Goal: Book appointment/travel/reservation

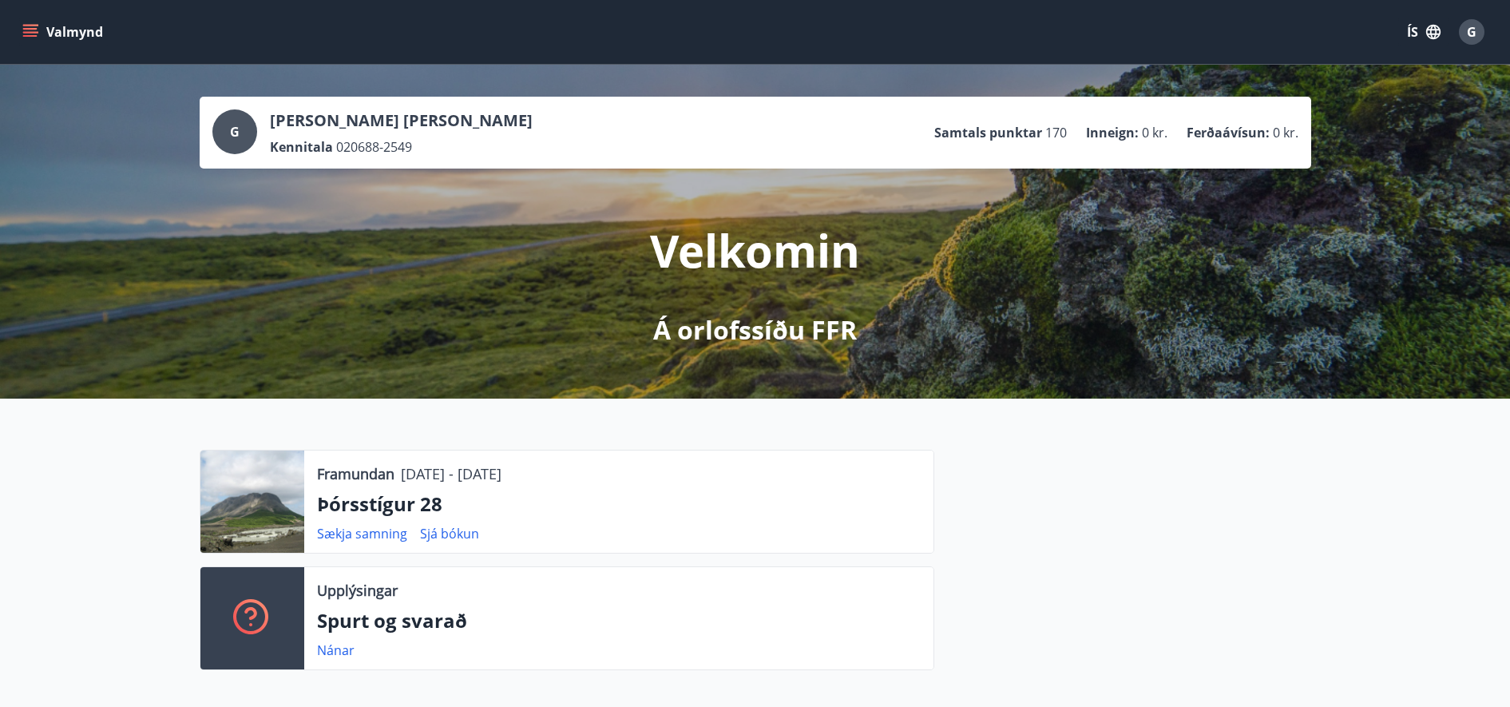
click at [39, 38] on button "Valmynd" at bounding box center [64, 32] width 90 height 29
click at [1150, 488] on div at bounding box center [1122, 566] width 377 height 233
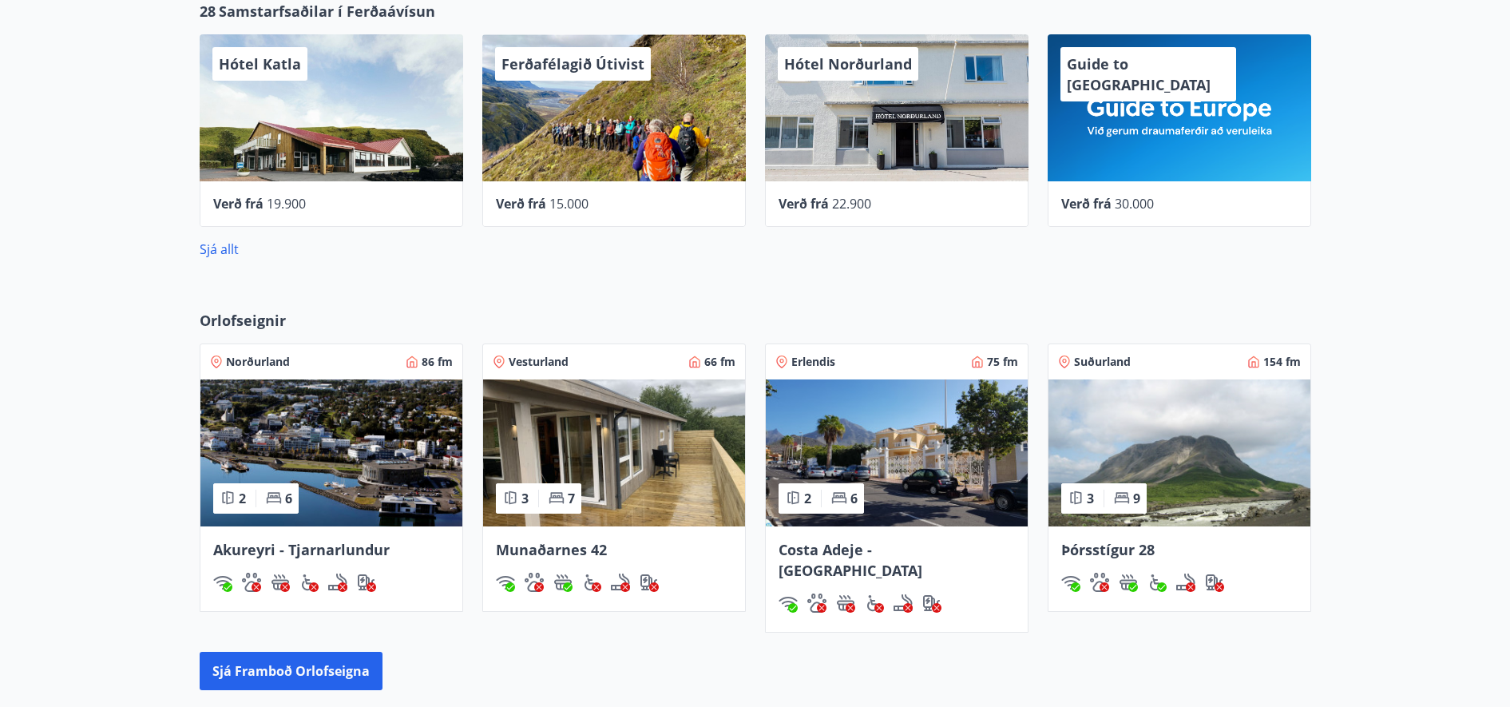
scroll to position [919, 0]
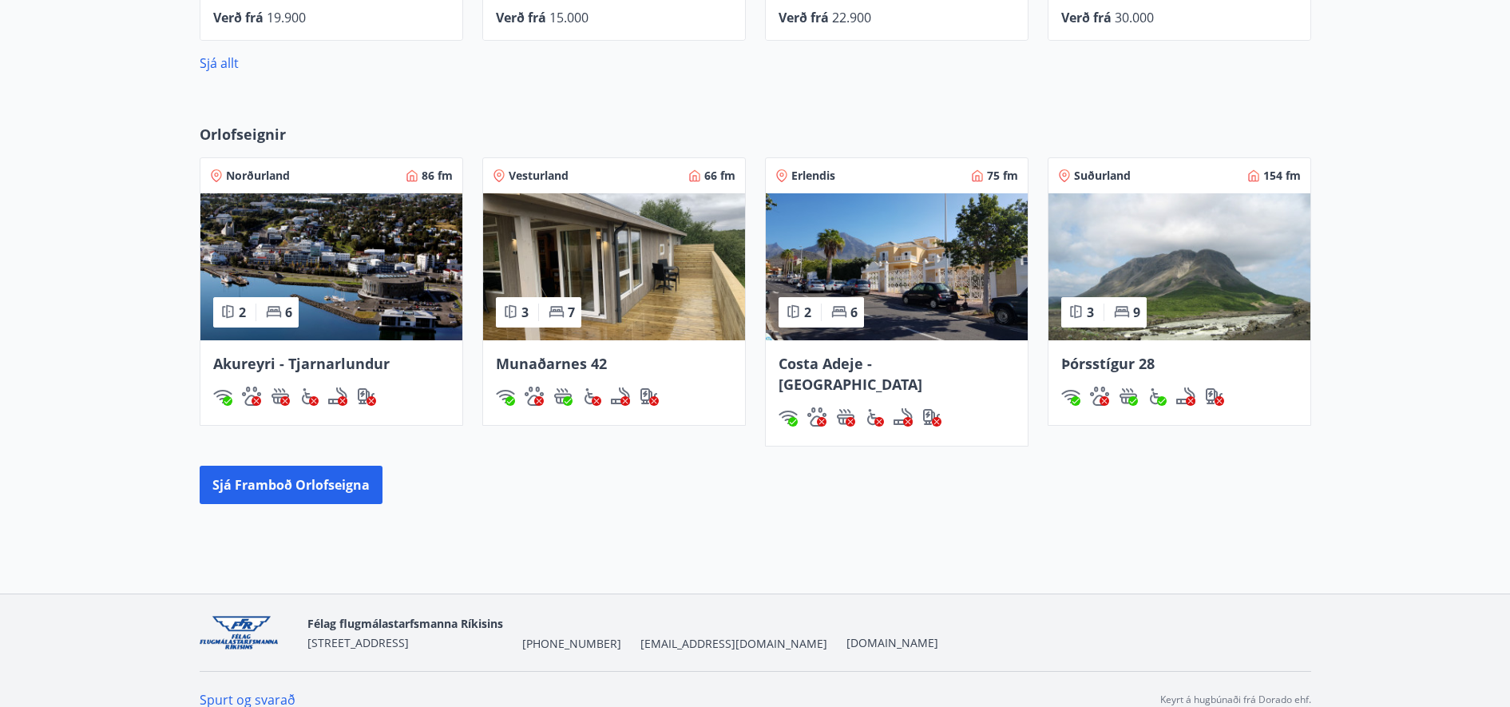
click at [1115, 242] on img at bounding box center [1180, 266] width 262 height 147
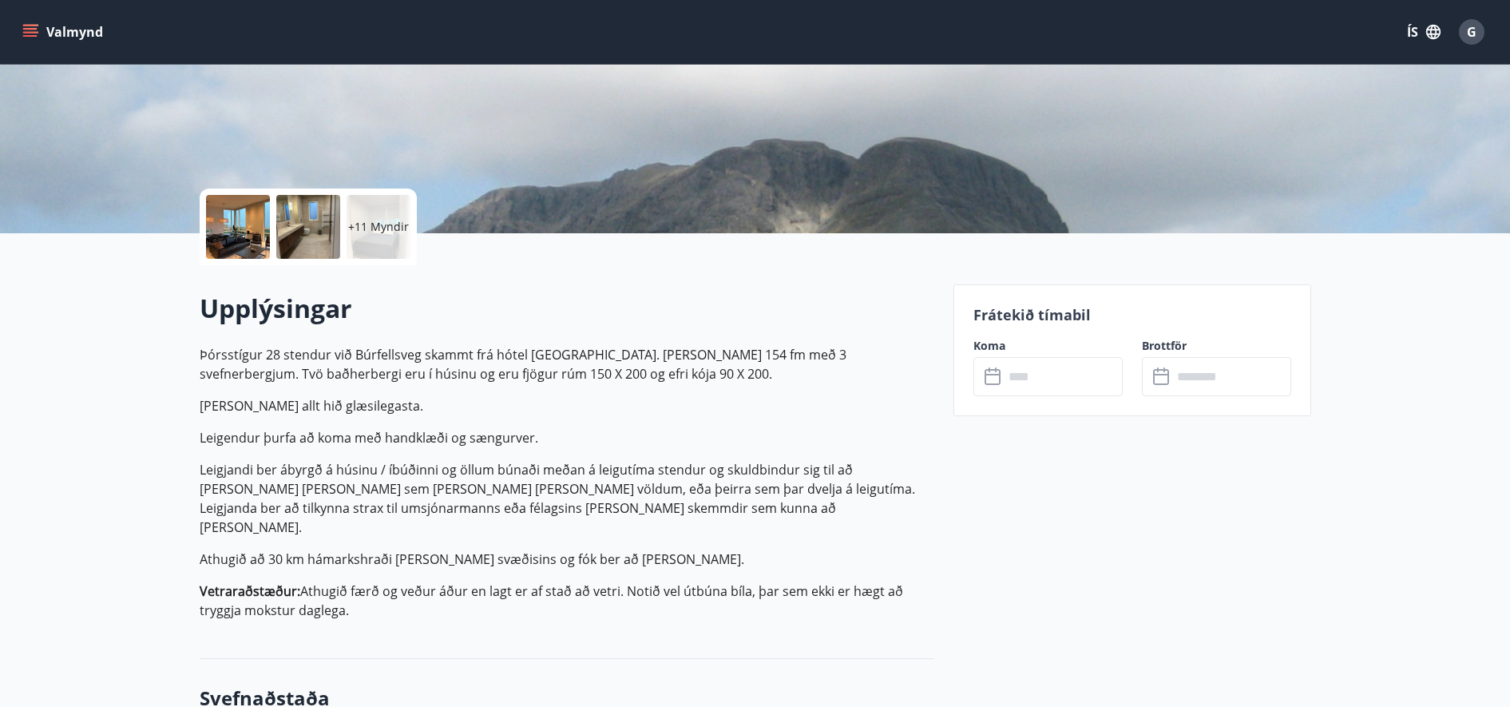
scroll to position [300, 0]
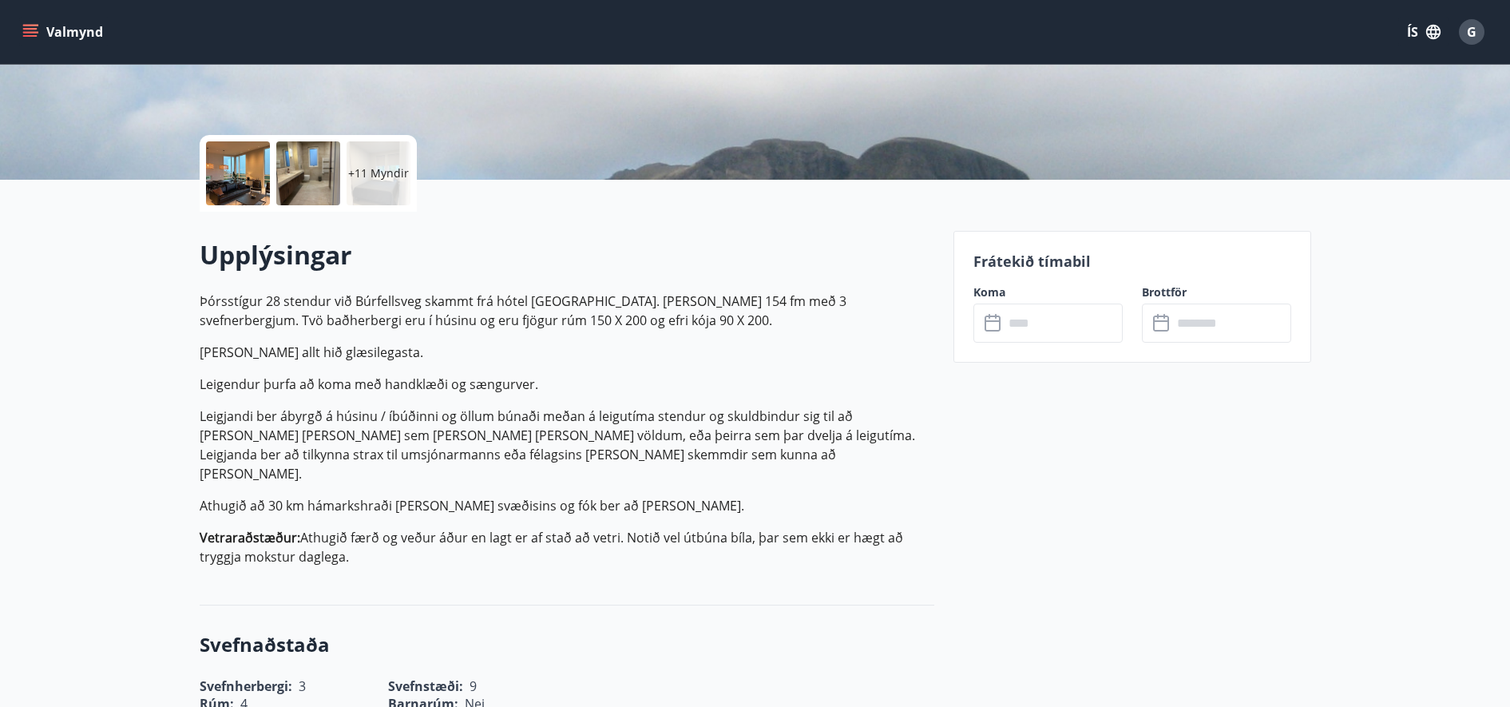
click at [1039, 342] on input "text" at bounding box center [1063, 323] width 119 height 39
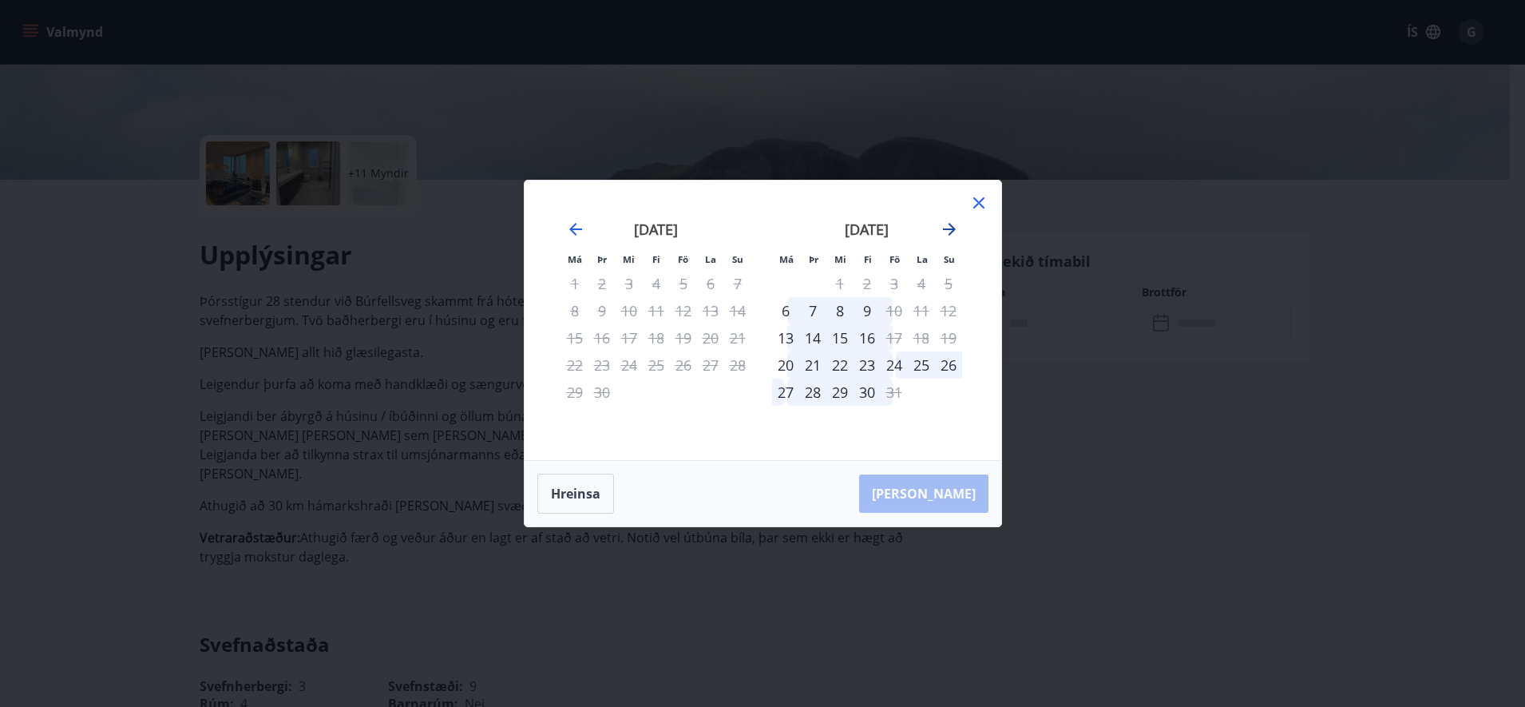
click at [950, 225] on icon "Move forward to switch to the next month." at bounding box center [949, 229] width 13 height 13
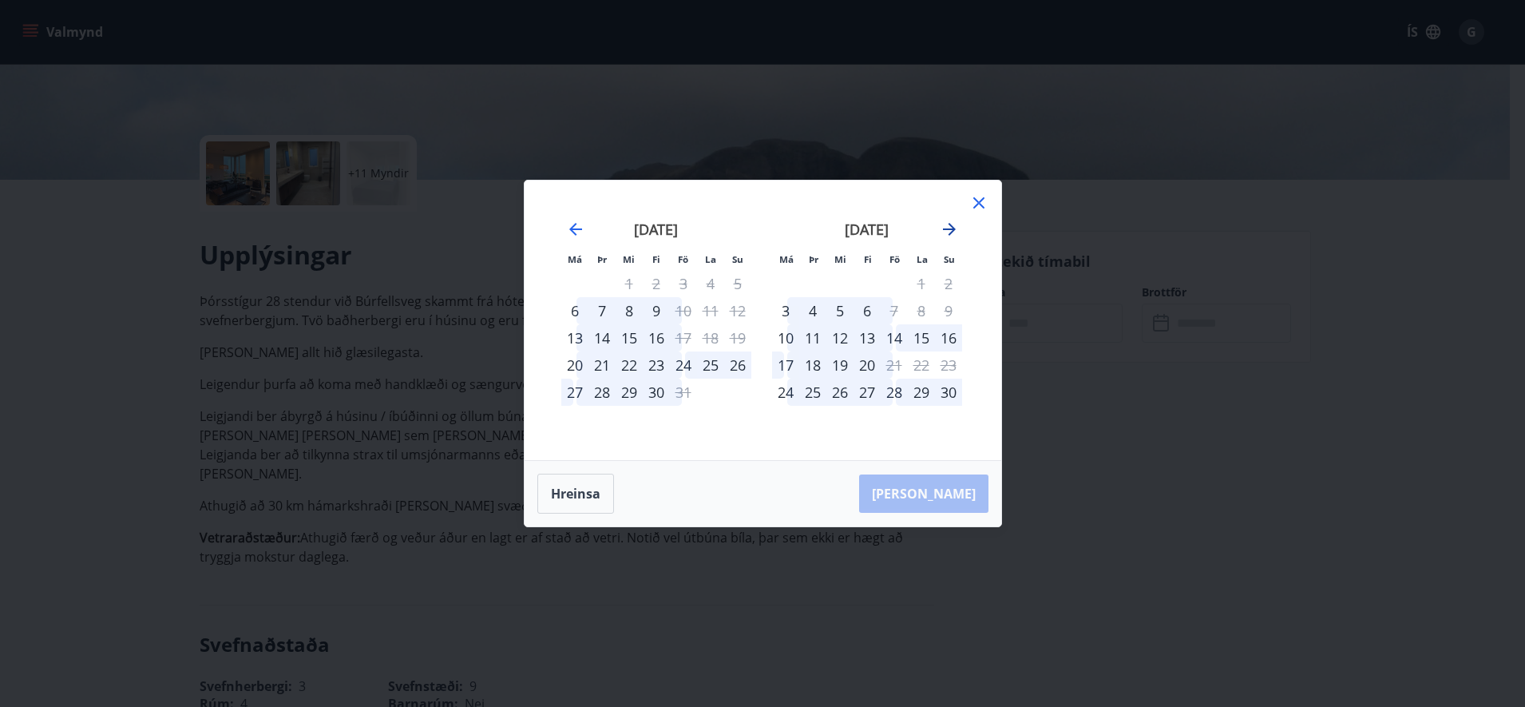
click at [950, 225] on icon "Move forward to switch to the next month." at bounding box center [949, 229] width 13 height 13
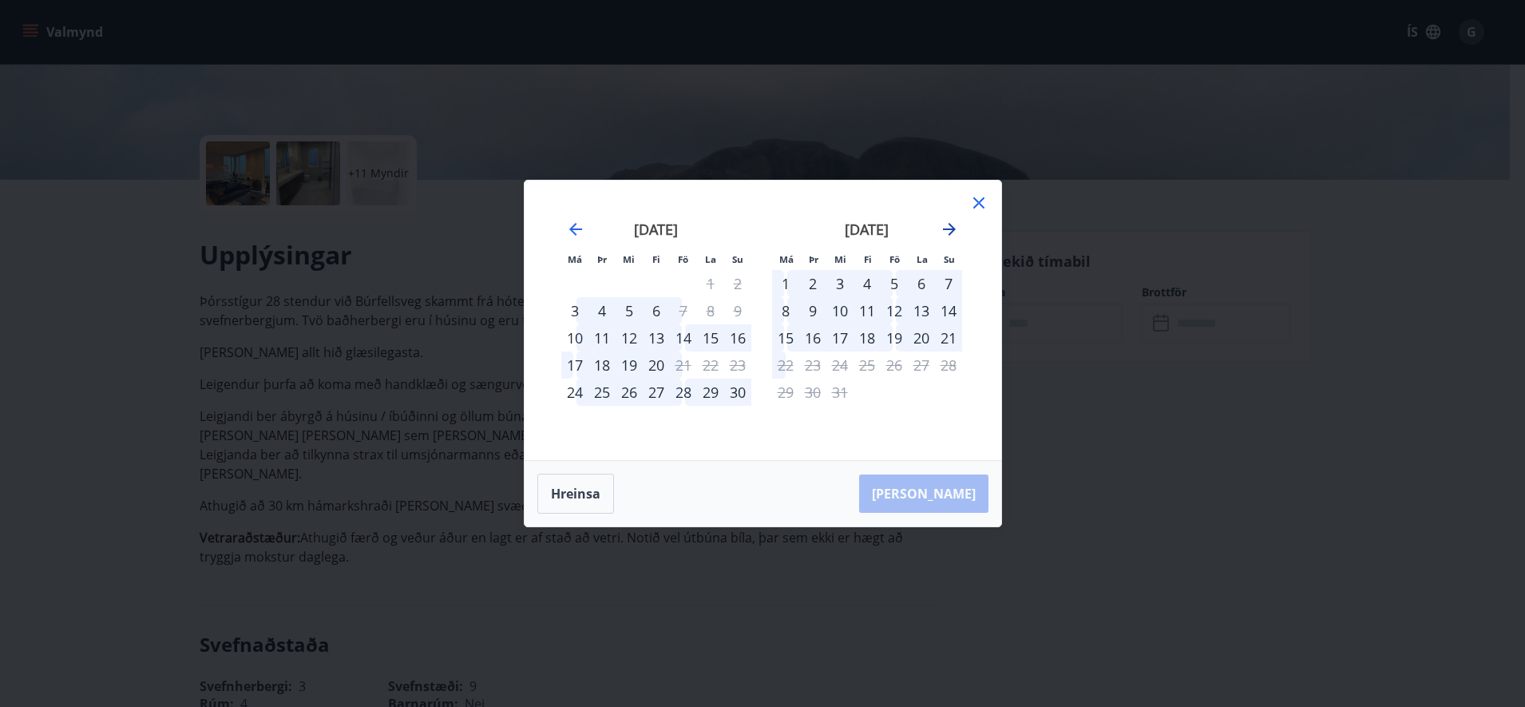
click at [950, 225] on icon "Move forward to switch to the next month." at bounding box center [949, 229] width 13 height 13
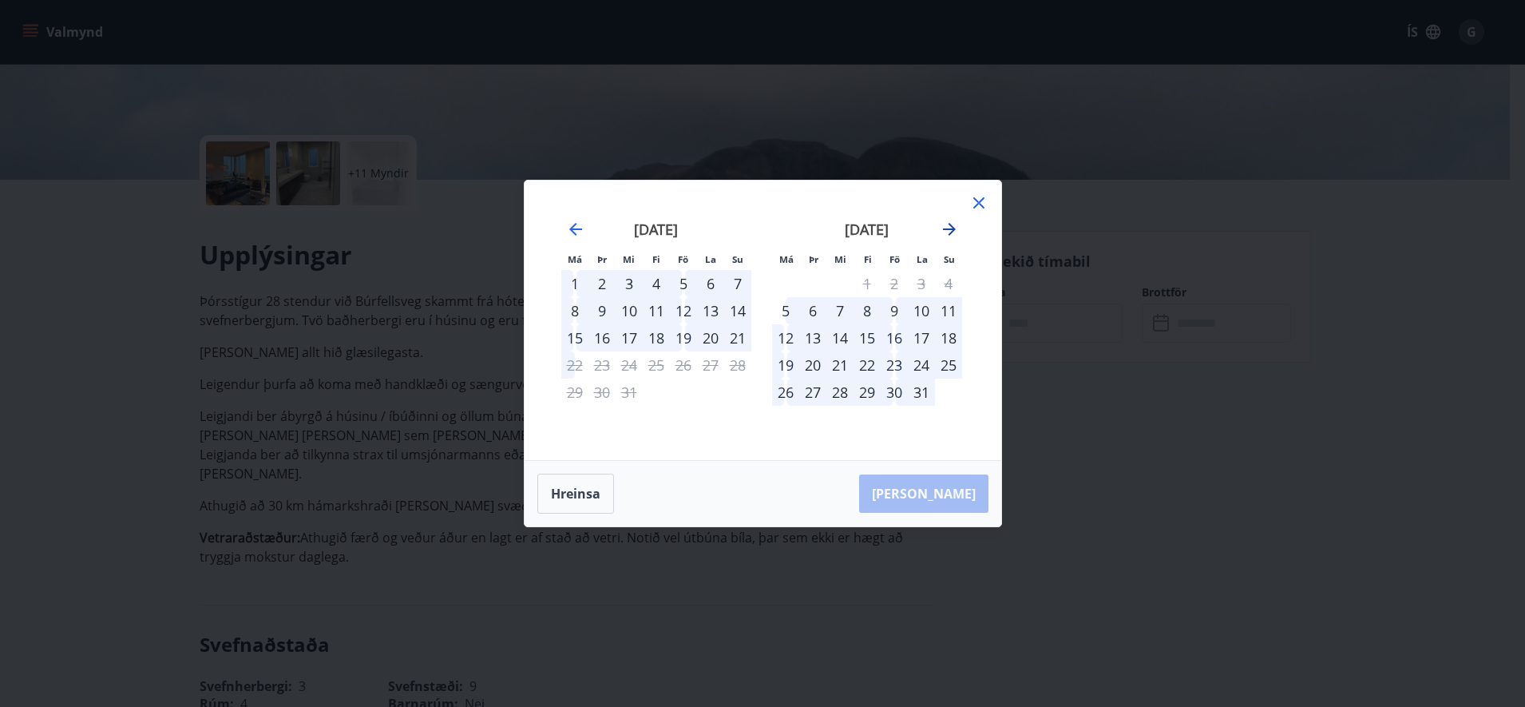
click at [950, 225] on icon "Move forward to switch to the next month." at bounding box center [949, 229] width 13 height 13
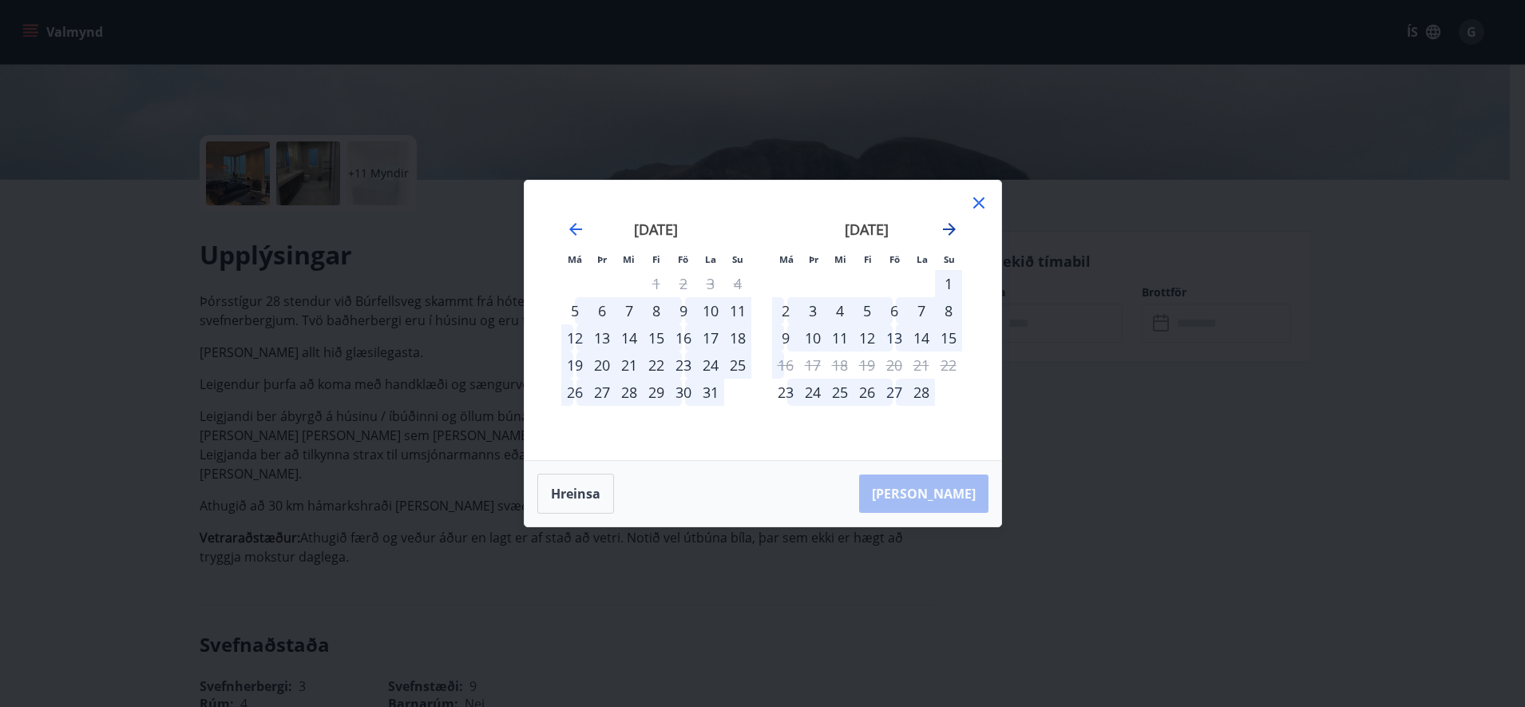
click at [950, 225] on icon "Move forward to switch to the next month." at bounding box center [949, 229] width 13 height 13
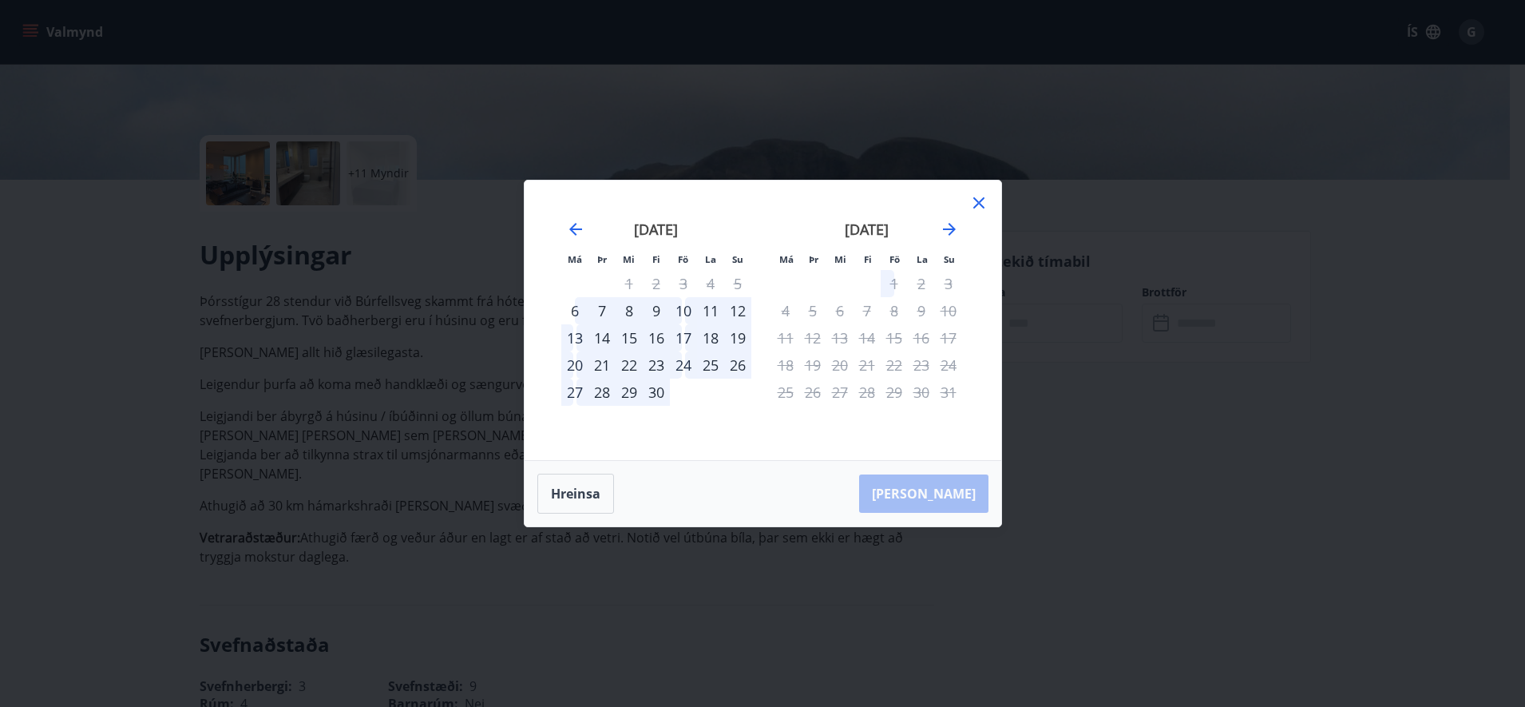
click at [1224, 442] on div "Má Þr Mi Fi Fö La Su Má Þr Mi Fi Fö La Su [DATE] 1 2 3 4 5 6 7 8 9 10 11 12 13 …" at bounding box center [762, 353] width 1525 height 707
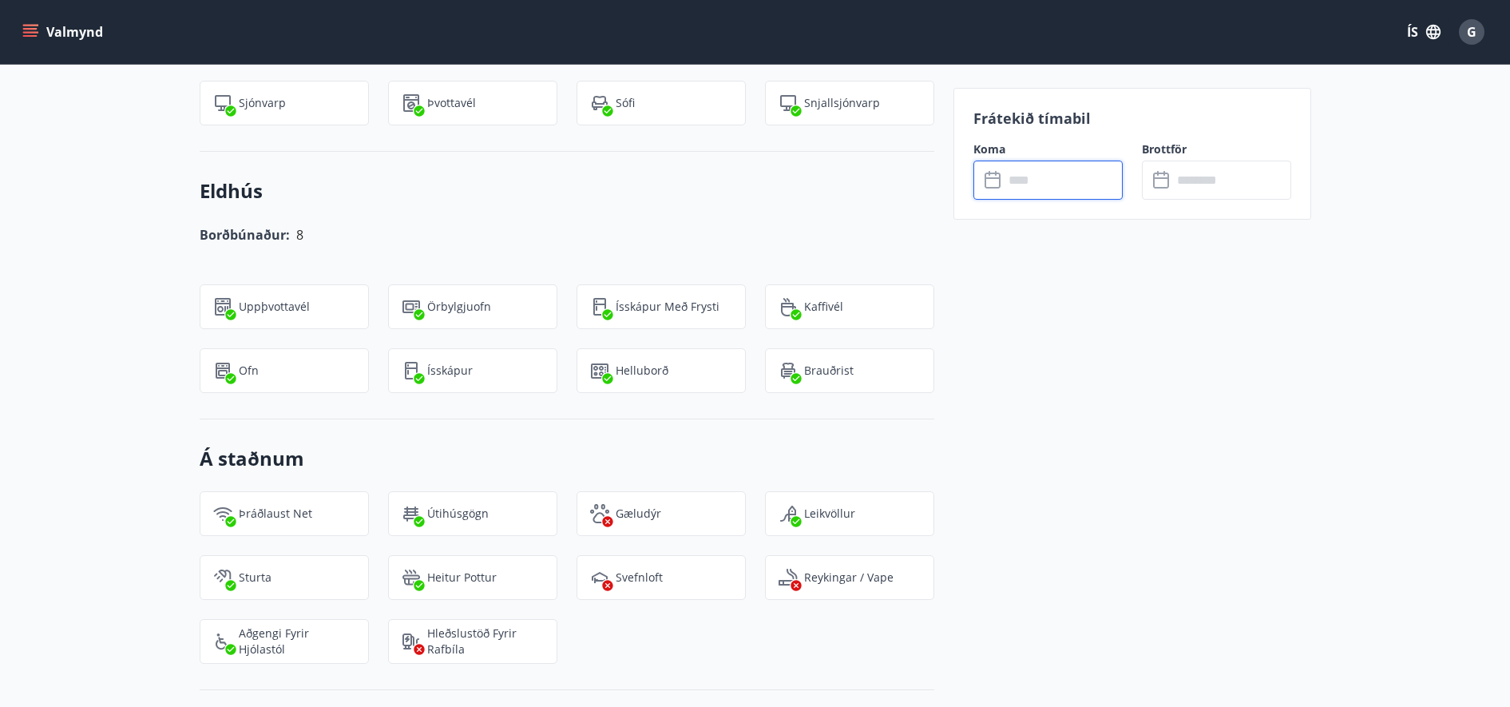
scroll to position [1597, 0]
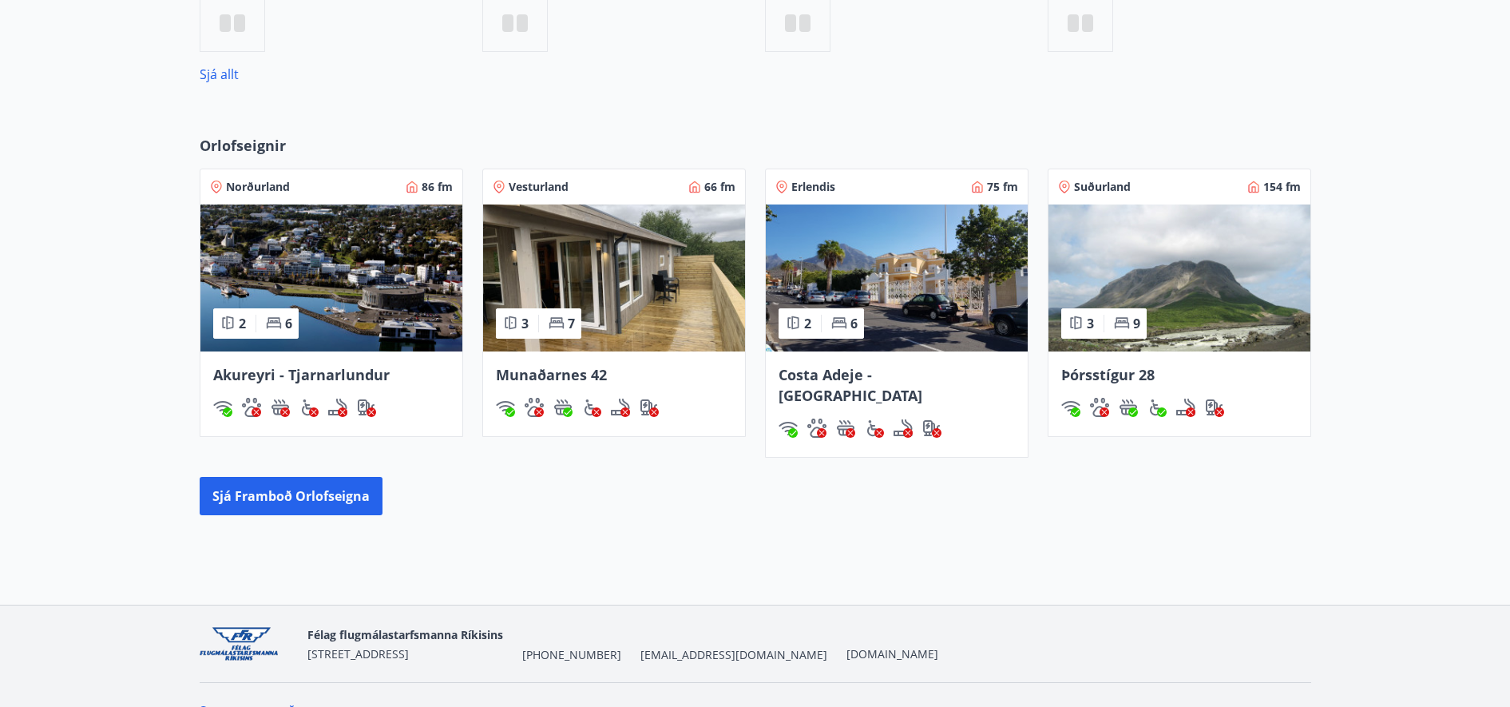
scroll to position [930, 0]
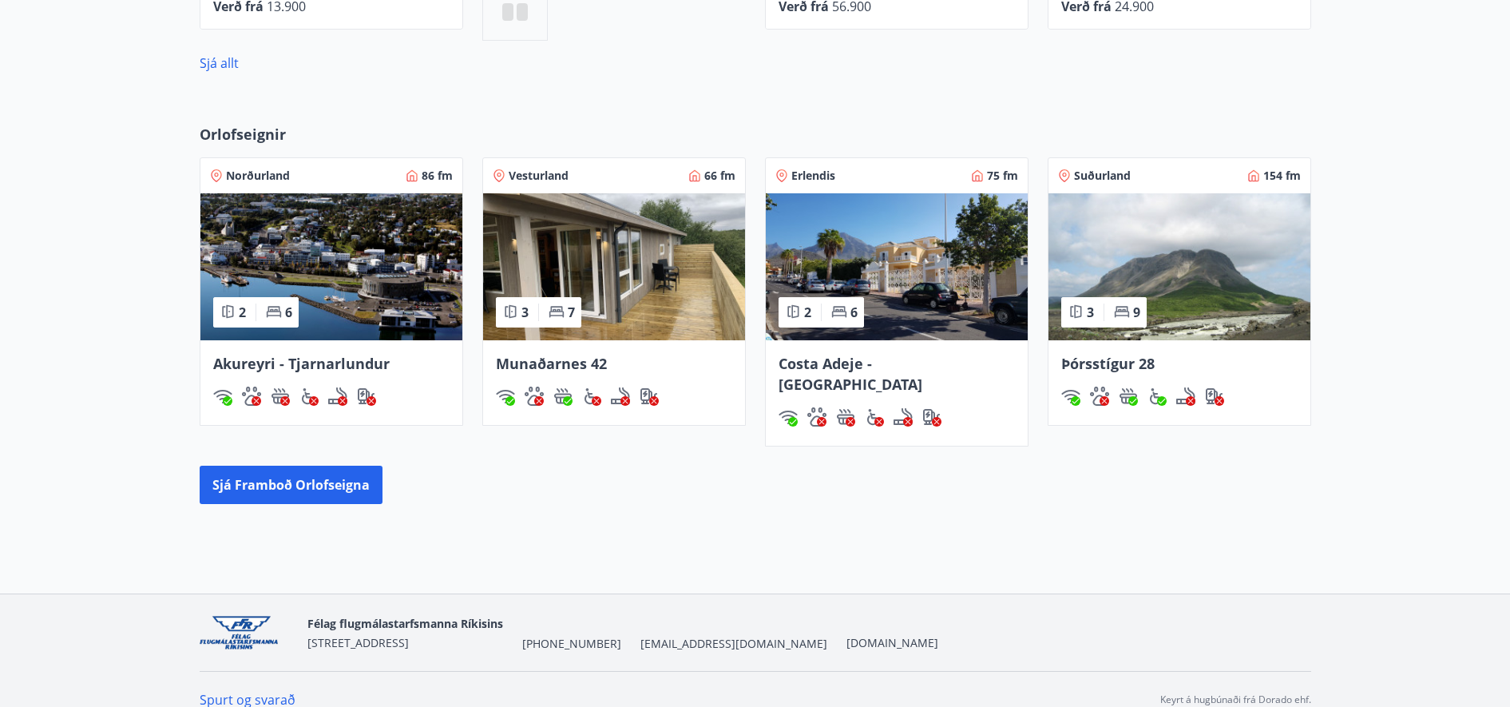
click at [613, 280] on img at bounding box center [614, 266] width 262 height 147
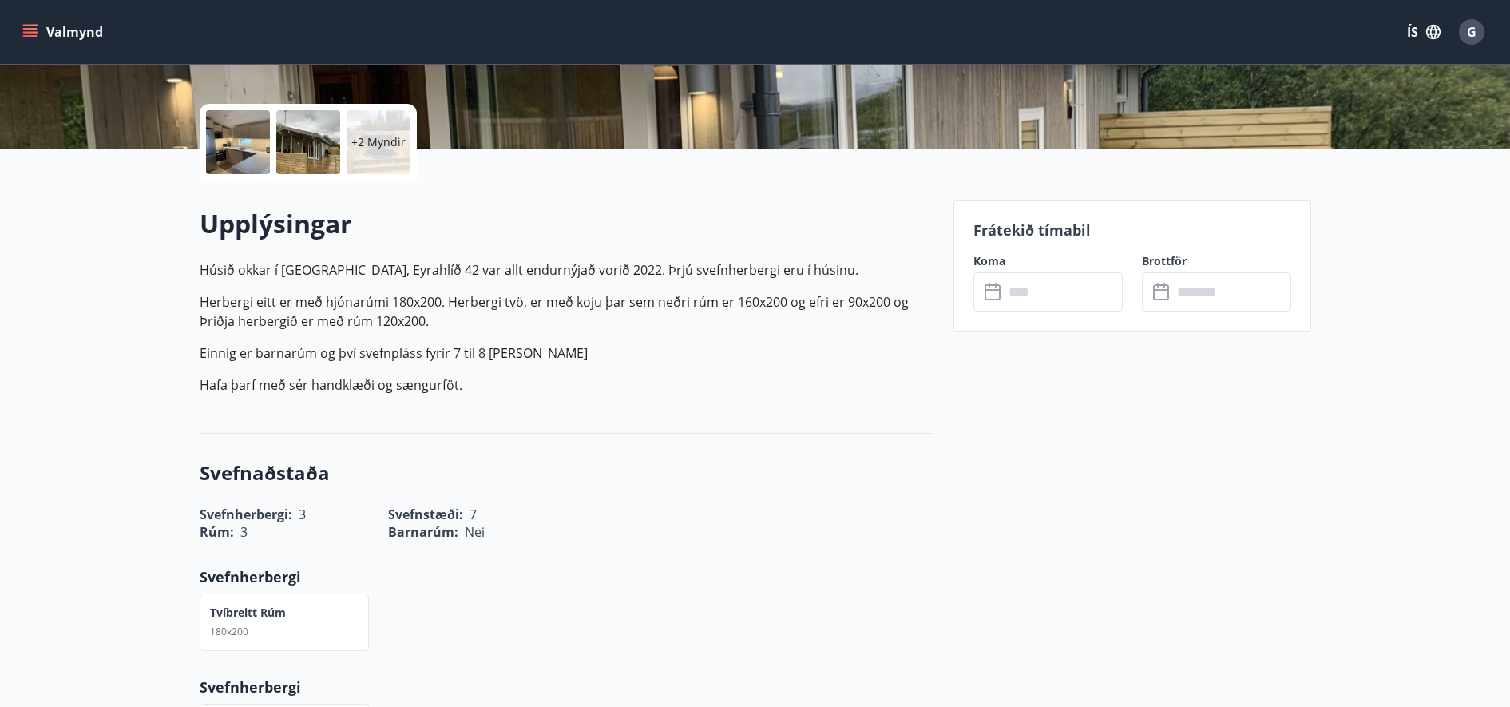
scroll to position [399, 0]
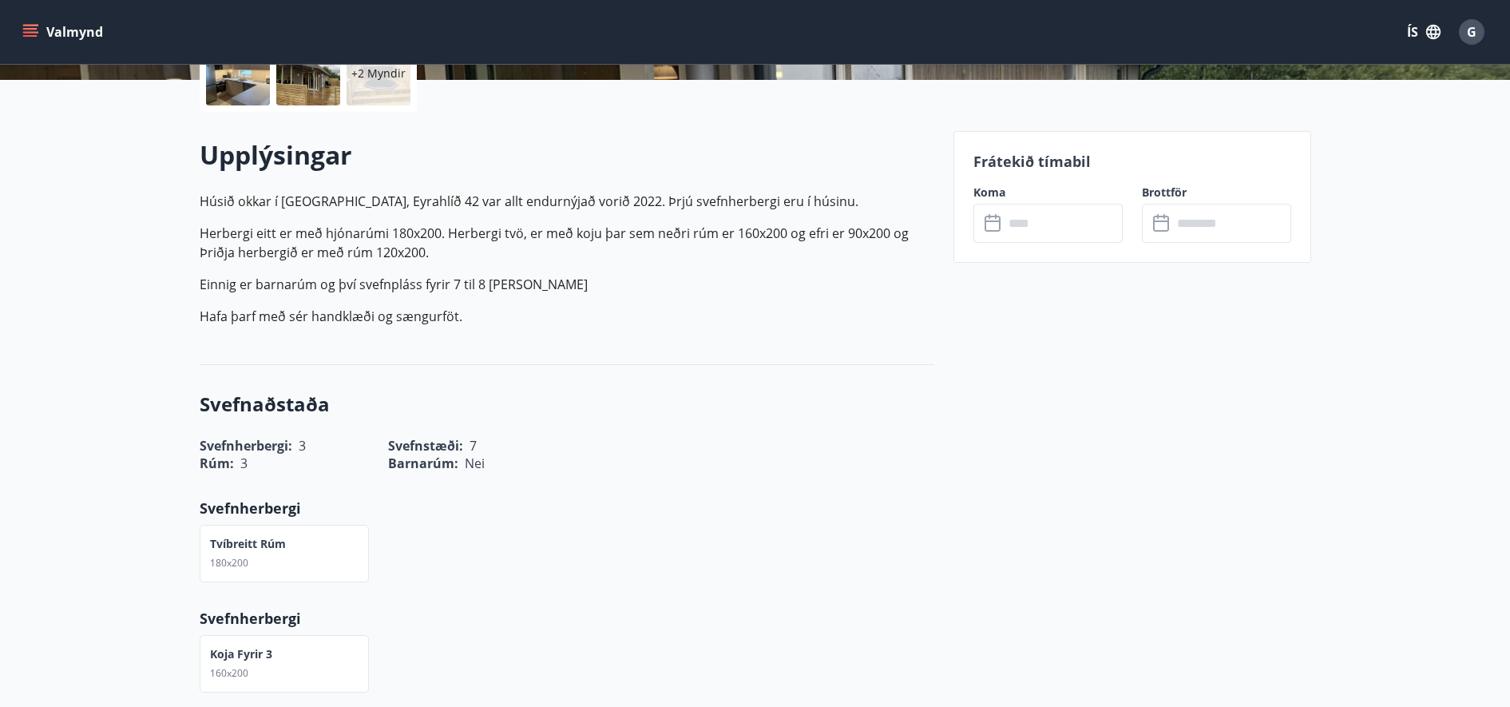
click at [1056, 234] on input "text" at bounding box center [1063, 223] width 119 height 39
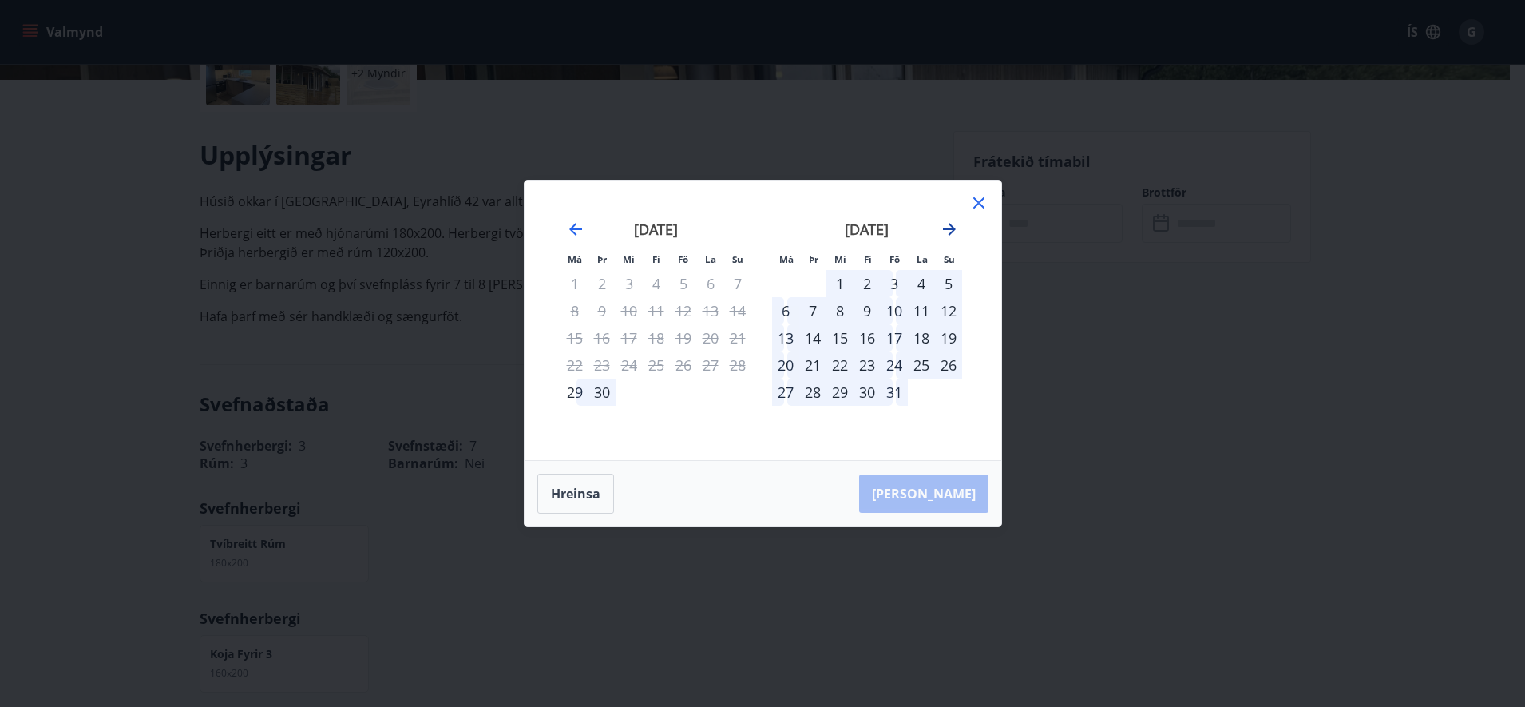
click at [950, 233] on icon "Move forward to switch to the next month." at bounding box center [949, 229] width 13 height 13
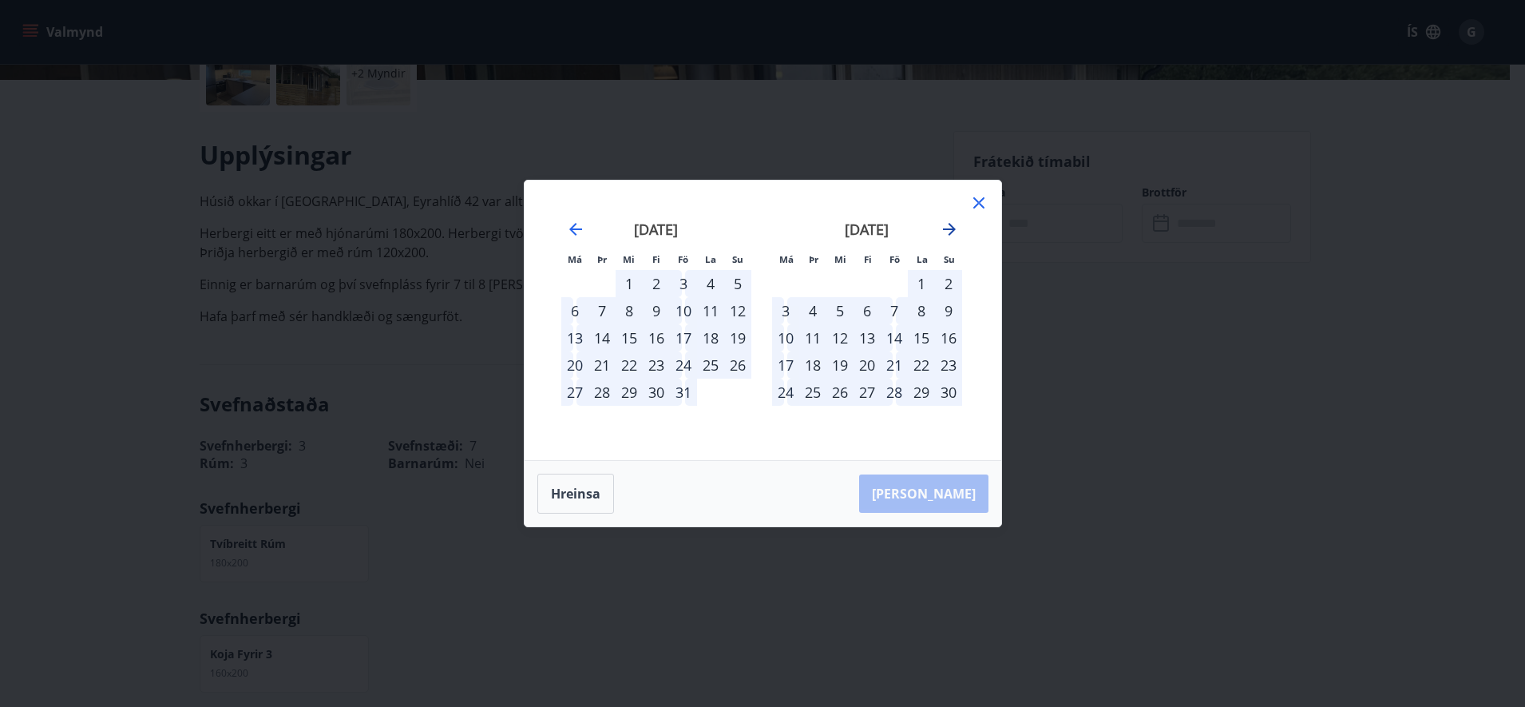
click at [950, 233] on icon "Move forward to switch to the next month." at bounding box center [949, 229] width 13 height 13
click at [950, 232] on icon "Move forward to switch to the next month." at bounding box center [949, 229] width 19 height 19
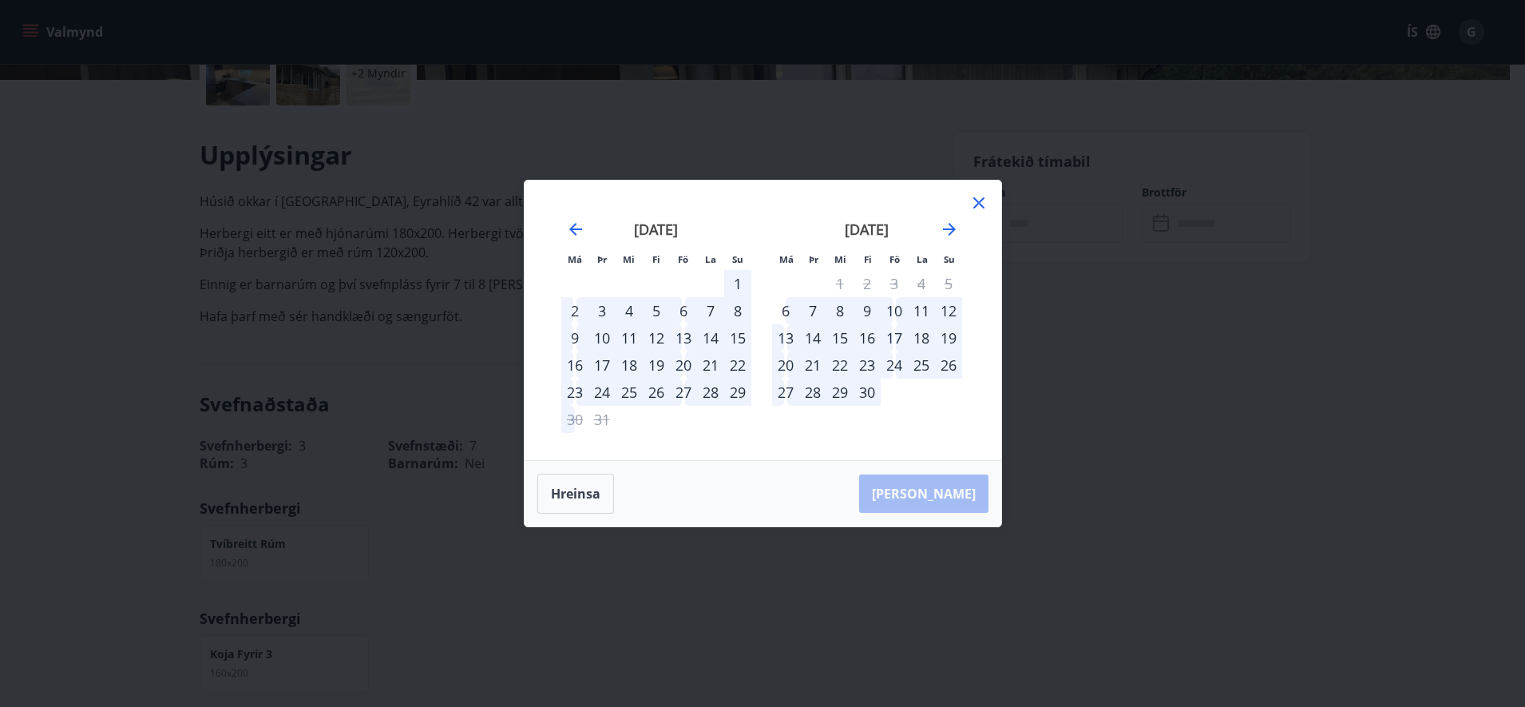
click at [1188, 396] on div "Má Þr Mi Fi Fö La Su Má Þr Mi Fi Fö La [DEMOGRAPHIC_DATA] [DATE] 1 2 3 4 5 6 7 …" at bounding box center [762, 353] width 1525 height 707
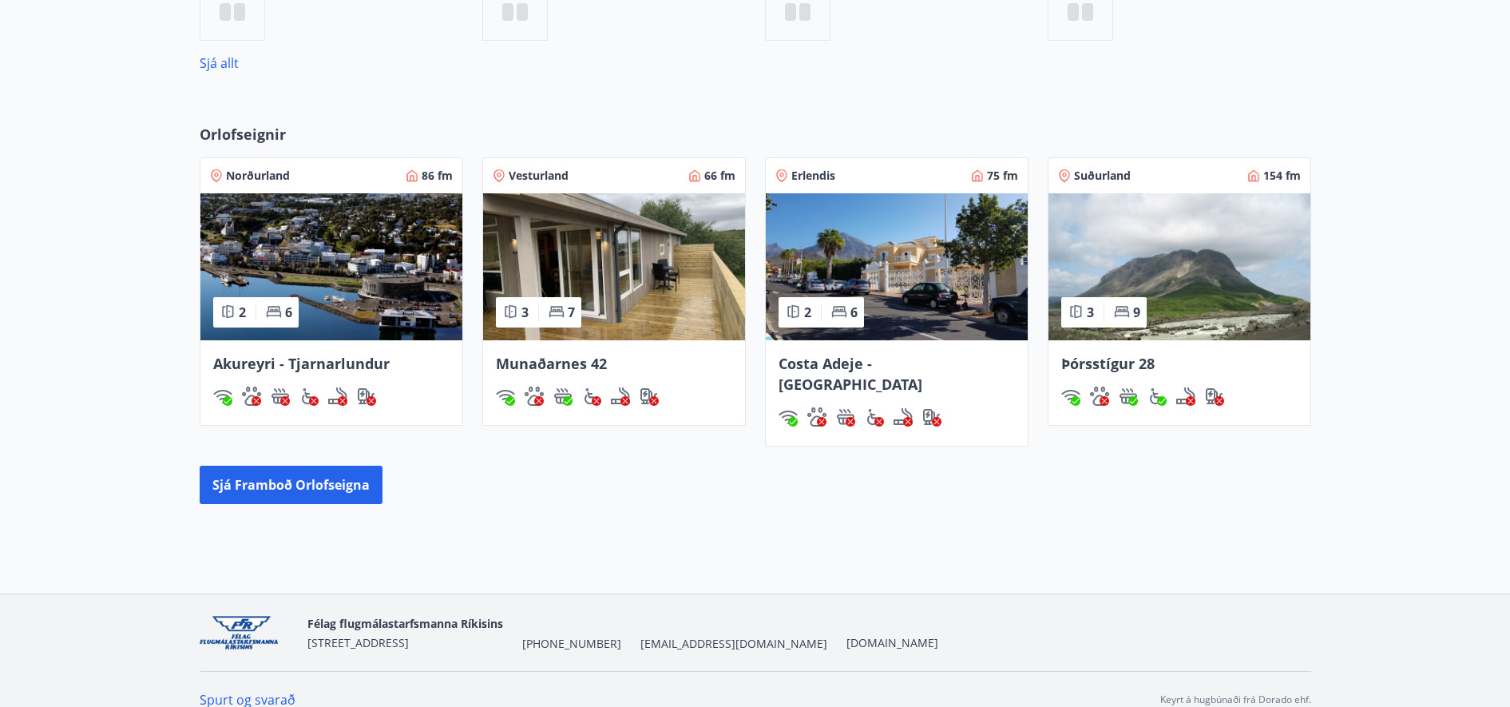
scroll to position [710, 0]
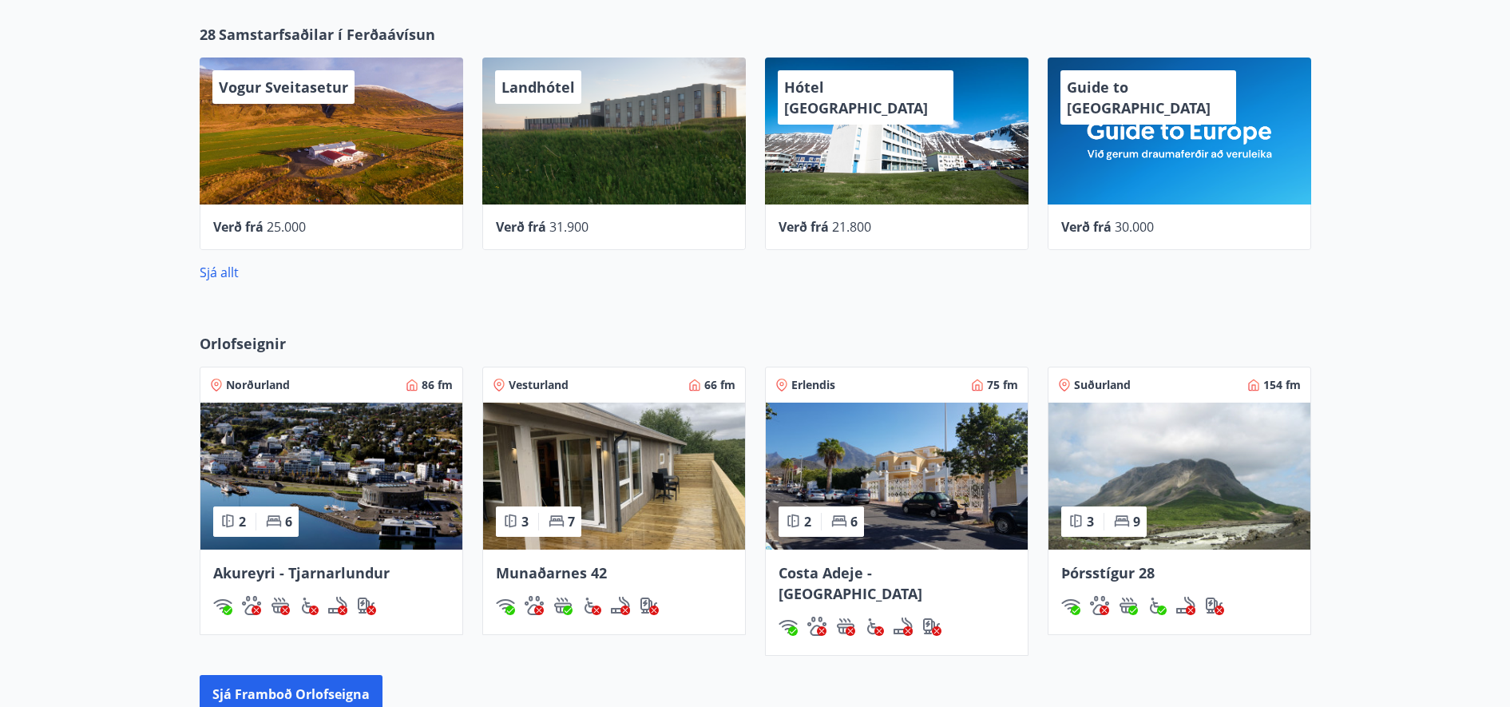
click at [404, 488] on img at bounding box center [331, 476] width 262 height 147
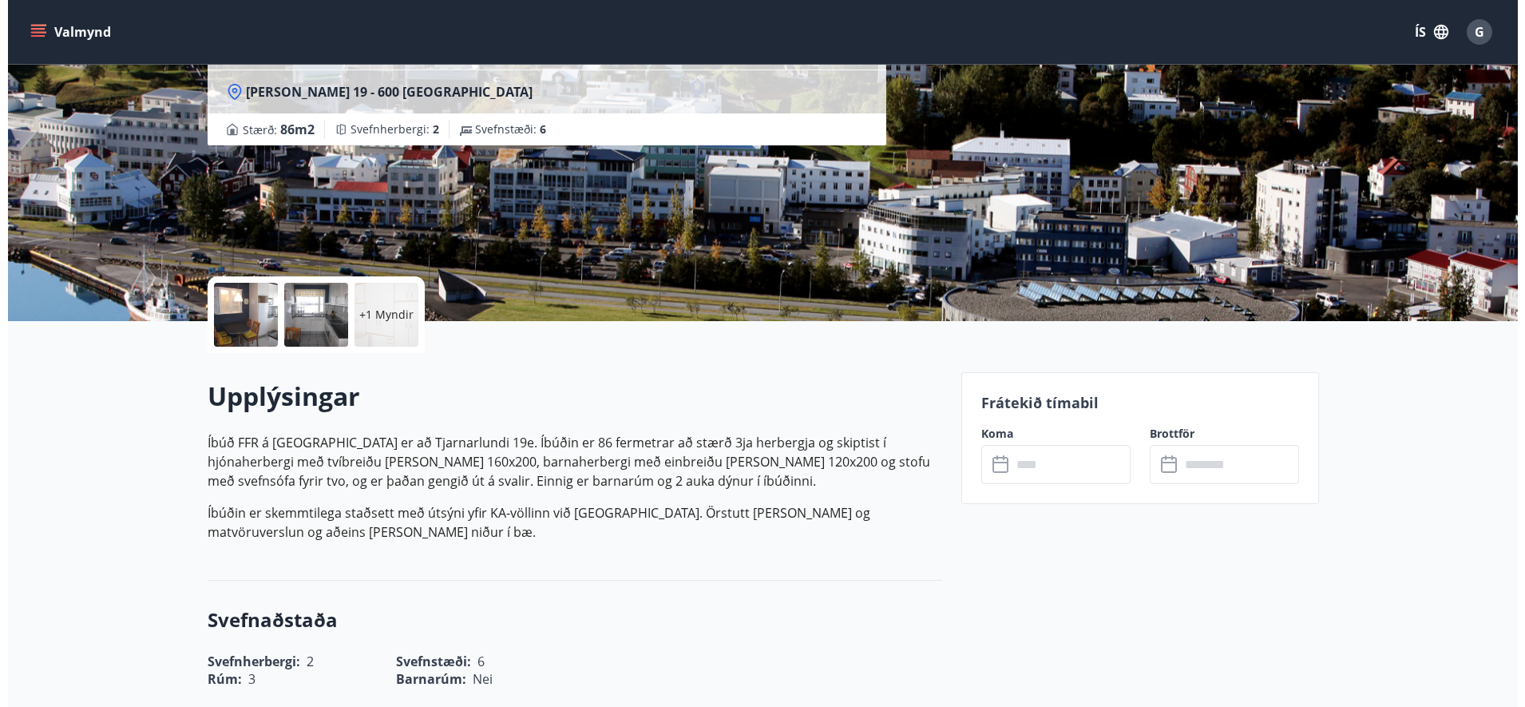
scroll to position [200, 0]
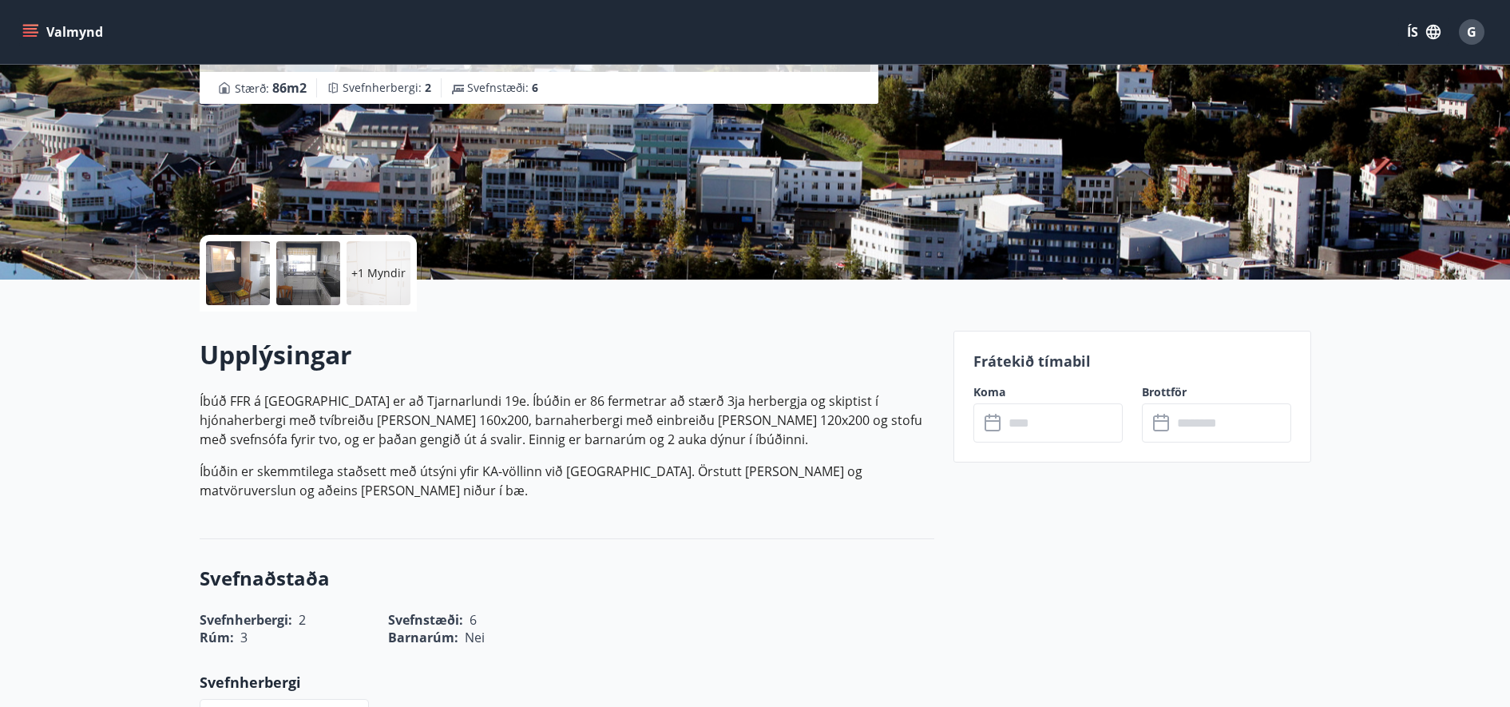
click at [1053, 430] on input "text" at bounding box center [1063, 422] width 119 height 39
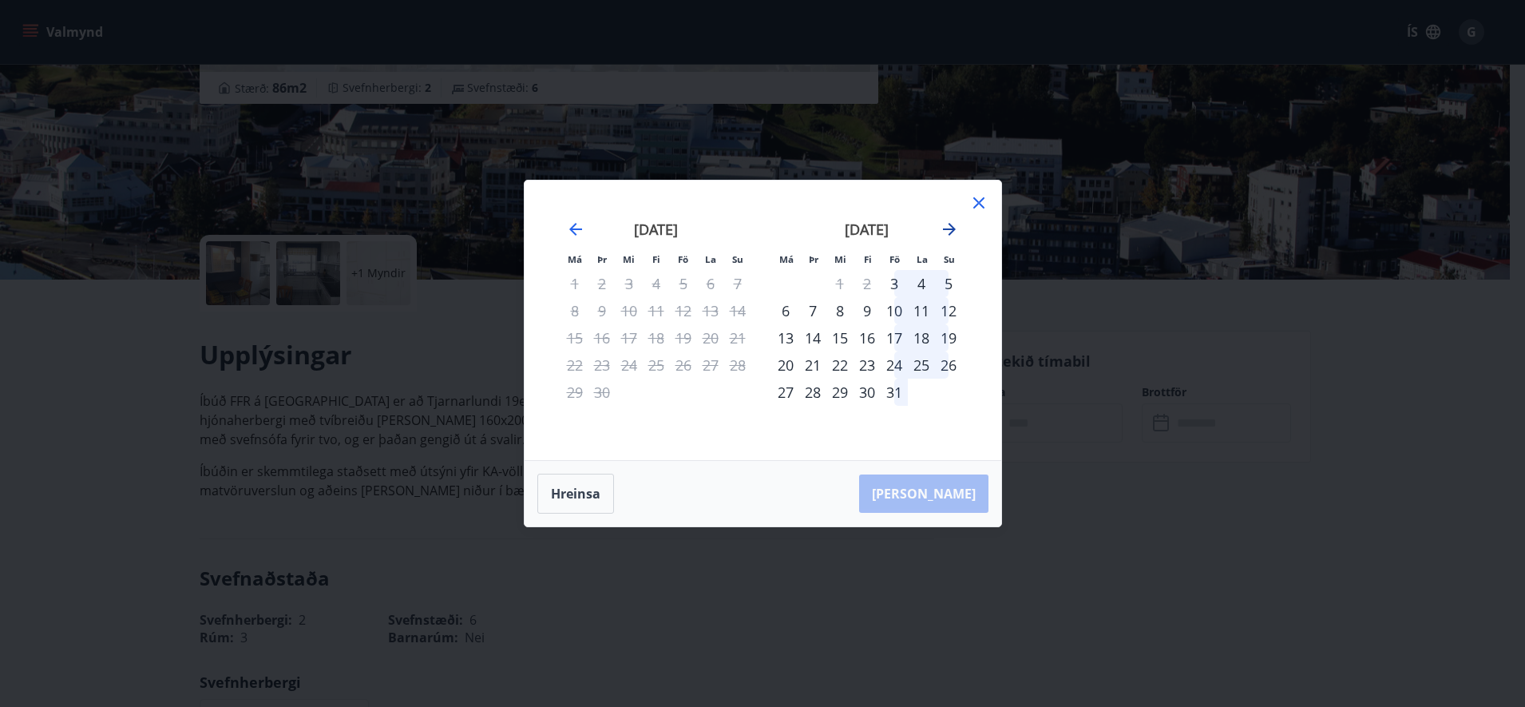
click at [950, 232] on icon "Move forward to switch to the next month." at bounding box center [949, 229] width 19 height 19
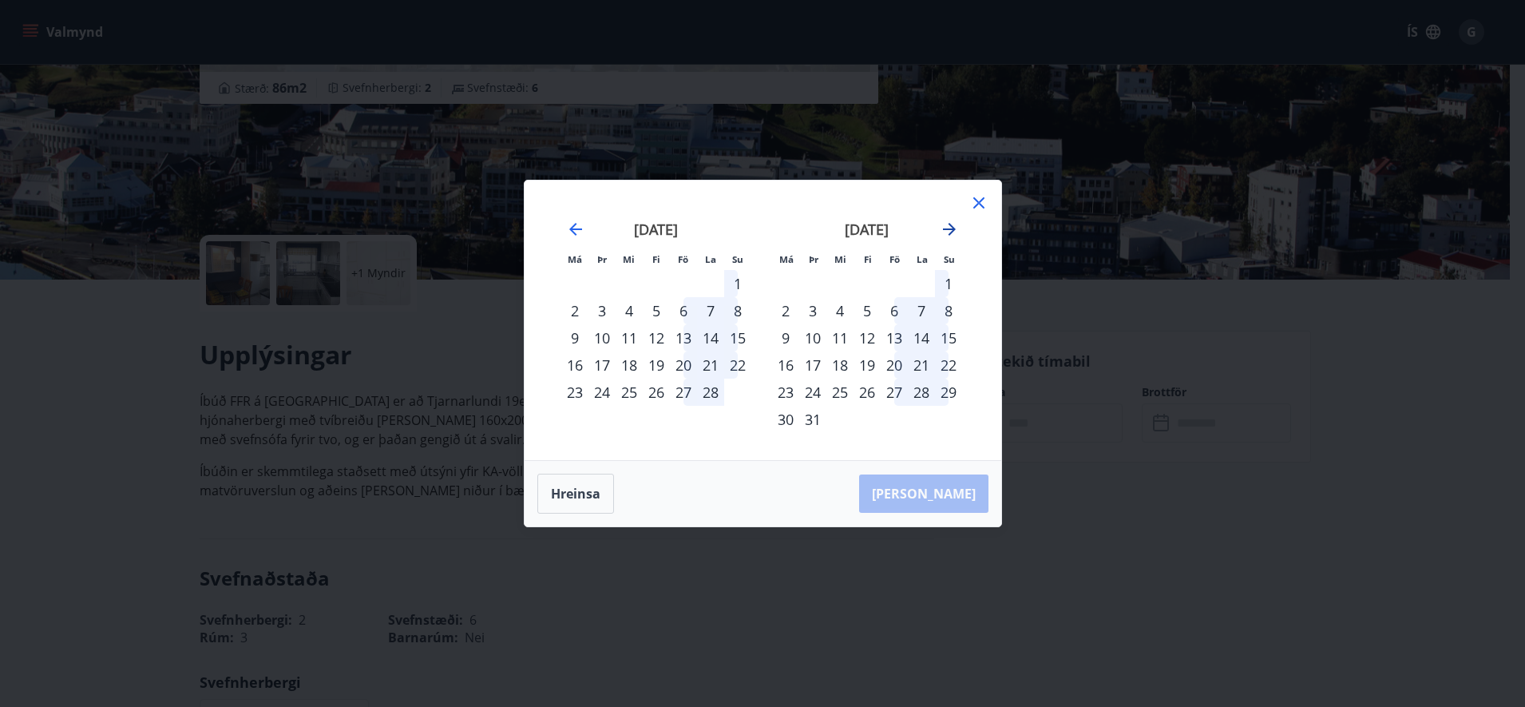
click at [950, 232] on icon "Move forward to switch to the next month." at bounding box center [949, 229] width 19 height 19
